Goal: Task Accomplishment & Management: Manage account settings

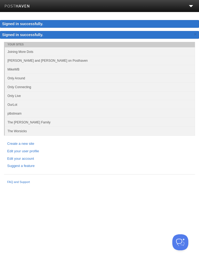
click at [34, 97] on link "Only Live" at bounding box center [100, 95] width 190 height 9
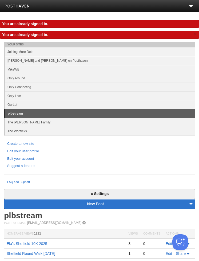
click at [39, 97] on link "Only Live" at bounding box center [100, 95] width 190 height 9
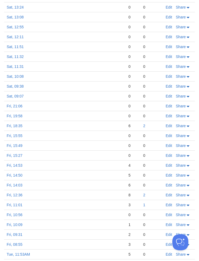
scroll to position [758, 0]
click at [27, 253] on link "Tue, 11:53AM" at bounding box center [18, 254] width 23 height 4
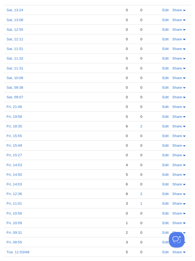
scroll to position [775, 0]
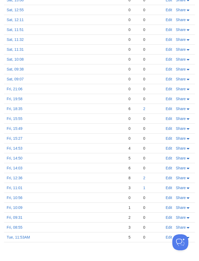
click at [21, 226] on link "Fri, 08:55" at bounding box center [15, 227] width 16 height 4
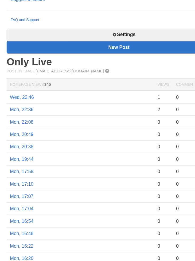
scroll to position [113, 0]
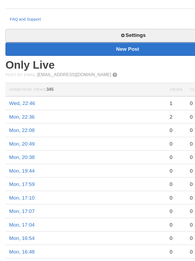
click at [113, 65] on link "Settings" at bounding box center [97, 70] width 187 height 10
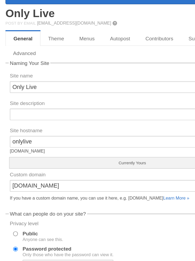
scroll to position [194, 0]
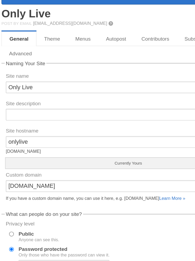
click at [62, 29] on link "Menus" at bounding box center [64, 29] width 22 height 11
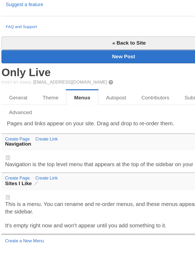
scroll to position [81, 0]
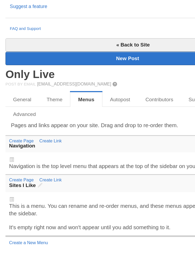
click at [35, 245] on link "Create a New Menu" at bounding box center [21, 247] width 29 height 4
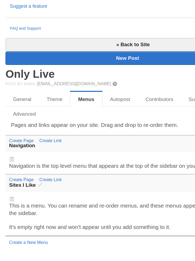
click at [29, 245] on link "Create a New Menu" at bounding box center [21, 247] width 29 height 4
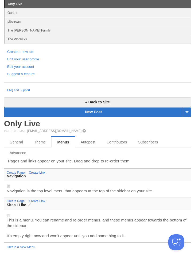
click at [22, 201] on link "Create Page" at bounding box center [16, 201] width 18 height 4
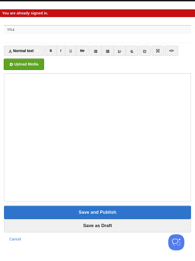
scroll to position [11, 0]
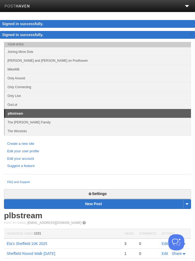
click at [35, 96] on link "Only Live" at bounding box center [98, 95] width 186 height 9
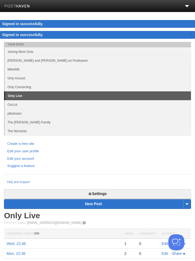
click at [113, 191] on link "Settings" at bounding box center [97, 194] width 187 height 10
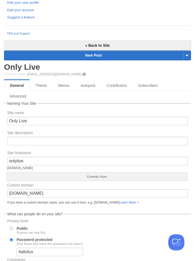
scroll to position [139, 0]
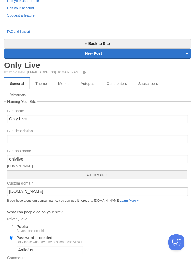
click at [70, 83] on link "Menus" at bounding box center [64, 83] width 22 height 11
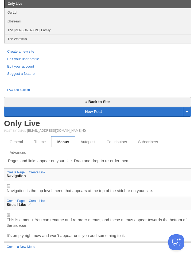
scroll to position [81, 0]
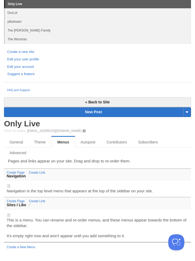
click at [31, 245] on link "Create a New Menu" at bounding box center [21, 247] width 29 height 4
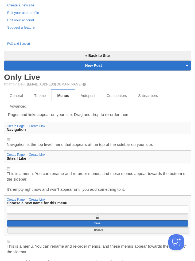
scroll to position [129, 0]
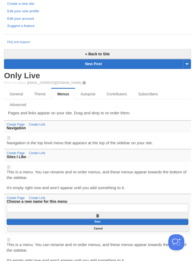
click at [59, 206] on input "text" at bounding box center [97, 207] width 181 height 9
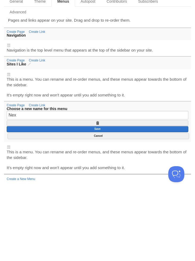
type input "Next"
click at [12, 212] on div at bounding box center [97, 214] width 189 height 5
click at [115, 194] on input "Save" at bounding box center [97, 197] width 181 height 6
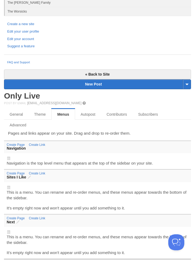
scroll to position [108, 0]
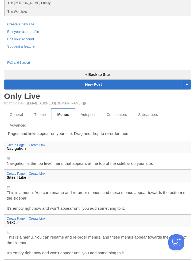
click at [28, 248] on div "This is a menu. You can rename and re-order menus, and these menus appear towar…" at bounding box center [97, 244] width 189 height 21
click at [11, 233] on div at bounding box center [97, 231] width 189 height 5
click at [10, 232] on span at bounding box center [9, 232] width 4 height 4
click at [42, 218] on link "Create Link" at bounding box center [37, 218] width 16 height 4
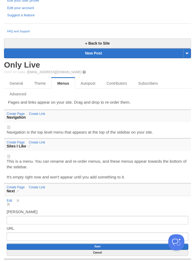
scroll to position [139, 0]
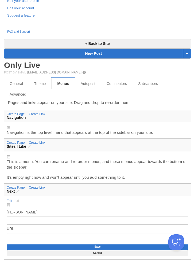
click at [55, 220] on input "Link Title" at bounding box center [97, 220] width 181 height 9
type input "Next"
click at [43, 232] on input "URL" at bounding box center [97, 236] width 181 height 9
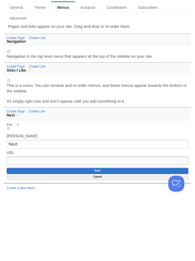
click at [19, 181] on span at bounding box center [18, 183] width 4 height 4
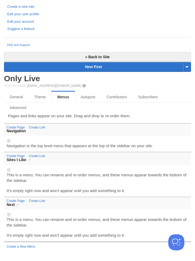
scroll to position [126, 0]
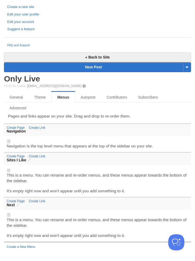
click at [22, 204] on h3 "Next" at bounding box center [97, 205] width 181 height 4
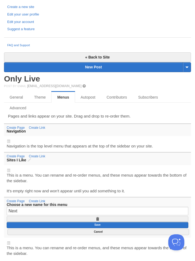
click at [101, 217] on link at bounding box center [97, 219] width 181 height 6
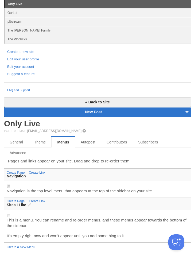
click at [41, 143] on link "Theme" at bounding box center [40, 142] width 23 height 11
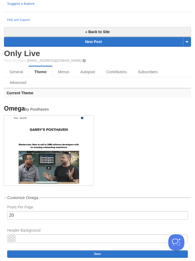
scroll to position [151, 0]
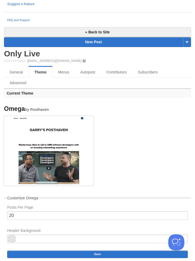
click at [68, 73] on link "Menus" at bounding box center [63, 72] width 22 height 11
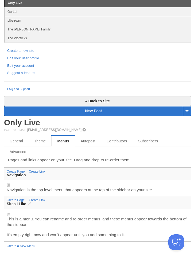
scroll to position [81, 0]
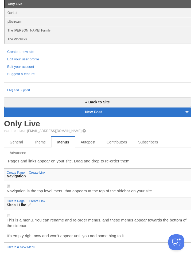
click at [41, 171] on link "Create Link" at bounding box center [37, 173] width 16 height 4
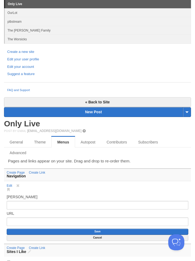
click at [19, 185] on span at bounding box center [18, 186] width 4 height 4
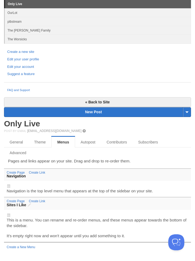
click at [25, 152] on link "Advanced" at bounding box center [18, 152] width 28 height 11
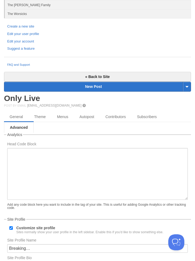
scroll to position [105, 0]
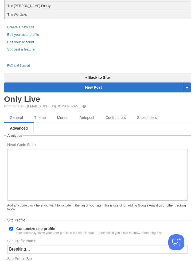
click at [22, 117] on link "General" at bounding box center [16, 117] width 25 height 11
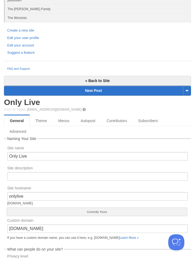
scroll to position [99, 0]
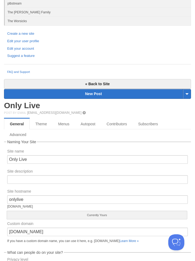
click at [119, 83] on link "« Back to Site" at bounding box center [97, 84] width 187 height 10
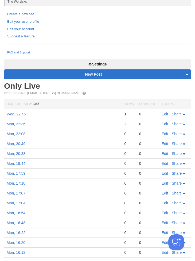
scroll to position [87, 0]
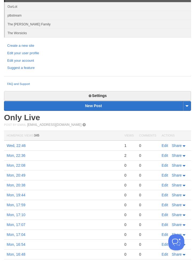
click at [166, 133] on th "Actions" at bounding box center [175, 135] width 32 height 10
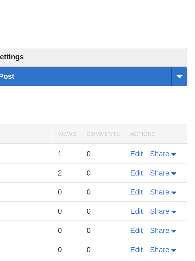
click at [159, 130] on th "Actions" at bounding box center [175, 135] width 32 height 10
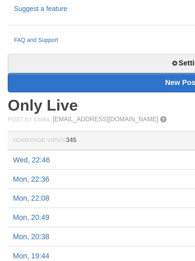
click at [34, 130] on th "Homepage Views 345" at bounding box center [62, 135] width 117 height 10
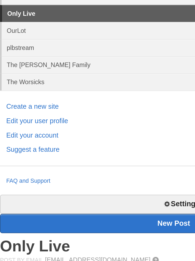
scroll to position [78, 0]
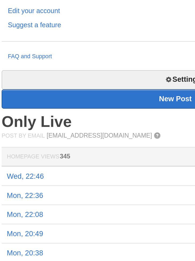
click at [25, 91] on link "FAQ and Support" at bounding box center [97, 93] width 180 height 5
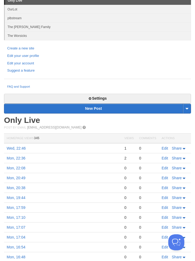
scroll to position [86, 0]
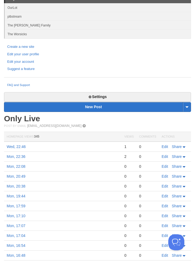
click at [108, 96] on link "Settings" at bounding box center [97, 97] width 187 height 10
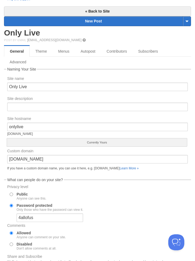
scroll to position [171, 0]
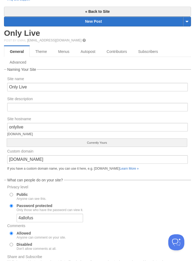
click at [47, 49] on link "Theme" at bounding box center [41, 51] width 23 height 11
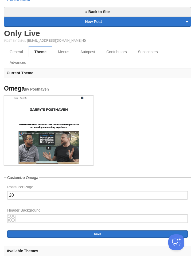
scroll to position [165, 0]
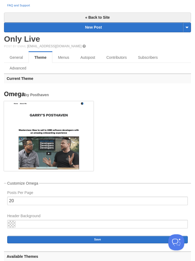
click at [156, 55] on link "Subscribers" at bounding box center [147, 57] width 31 height 11
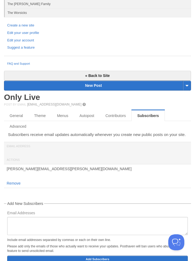
scroll to position [109, 0]
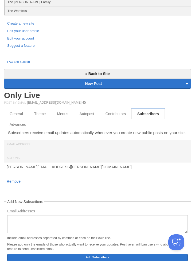
click at [122, 113] on link "Contributors" at bounding box center [115, 113] width 31 height 11
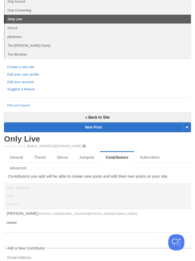
scroll to position [66, 0]
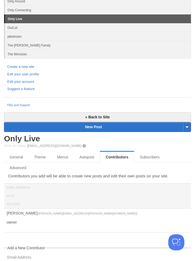
click at [108, 112] on link "« Back to Site" at bounding box center [97, 117] width 187 height 10
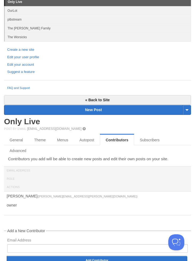
scroll to position [83, 0]
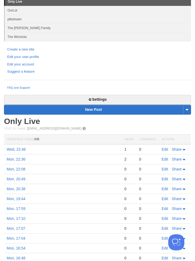
click at [166, 149] on link "Edit" at bounding box center [164, 149] width 6 height 4
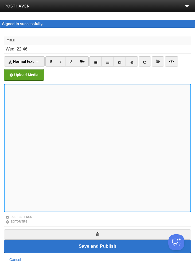
click at [113, 233] on link at bounding box center [97, 234] width 187 height 10
